Goal: Transaction & Acquisition: Purchase product/service

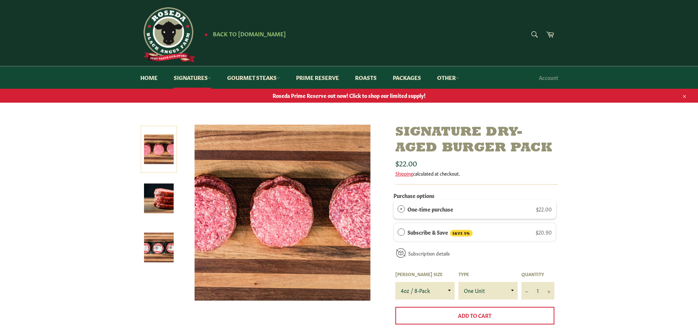
click at [532, 33] on form "Search Search" at bounding box center [534, 35] width 16 height 16
click at [510, 34] on input "Search" at bounding box center [497, 35] width 92 height 16
type input "elk"
click at [526, 27] on button "Search" at bounding box center [534, 34] width 16 height 15
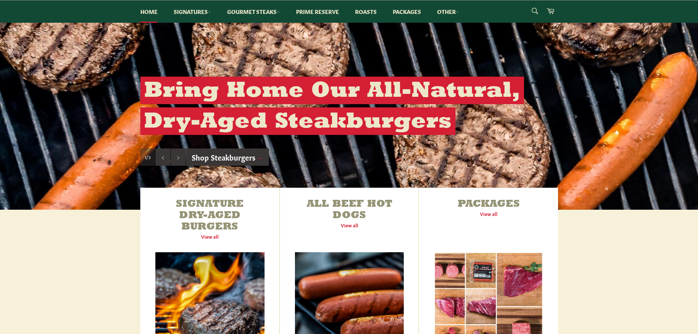
scroll to position [110, 0]
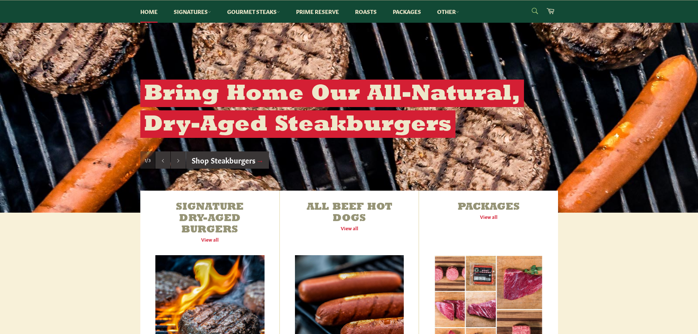
click at [533, 8] on form "Search Search" at bounding box center [534, 11] width 16 height 16
click at [509, 11] on input "Search" at bounding box center [497, 11] width 92 height 16
type input "wagu"
click at [526, 3] on button "Search" at bounding box center [534, 10] width 16 height 15
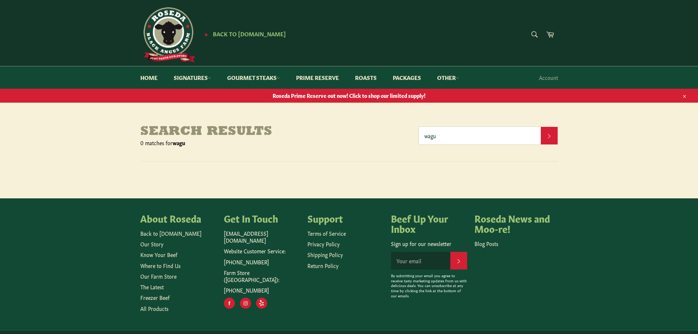
click at [445, 137] on input "wagu" at bounding box center [480, 136] width 122 height 18
type input "w"
click at [533, 32] on form "Search Search" at bounding box center [497, 35] width 92 height 16
type input "wagyu"
click at [526, 27] on button "Search" at bounding box center [534, 34] width 16 height 15
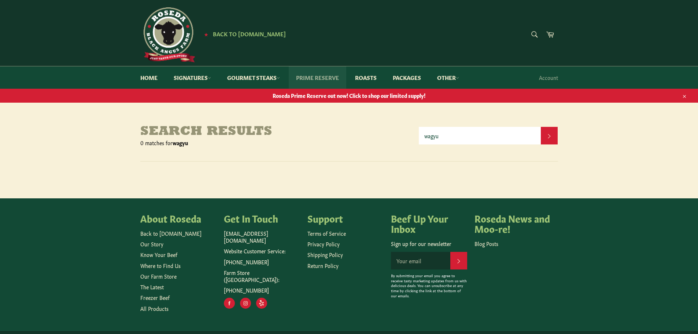
click at [306, 77] on link "Prime Reserve" at bounding box center [318, 77] width 58 height 22
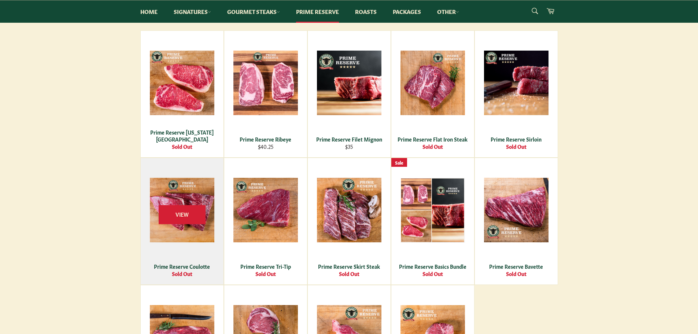
scroll to position [147, 0]
